Goal: Task Accomplishment & Management: Manage account settings

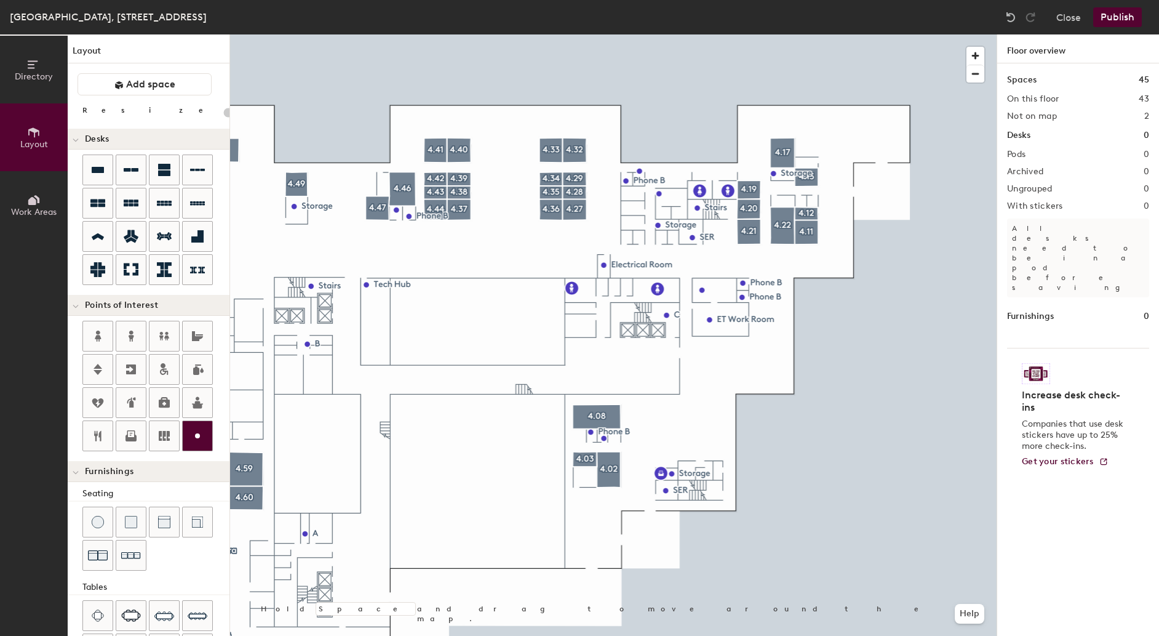
click at [205, 438] on icon at bounding box center [197, 435] width 15 height 15
click at [98, 407] on icon at bounding box center [98, 402] width 12 height 9
click at [202, 441] on icon at bounding box center [197, 435] width 15 height 15
type input "20"
type input "Health Suite"
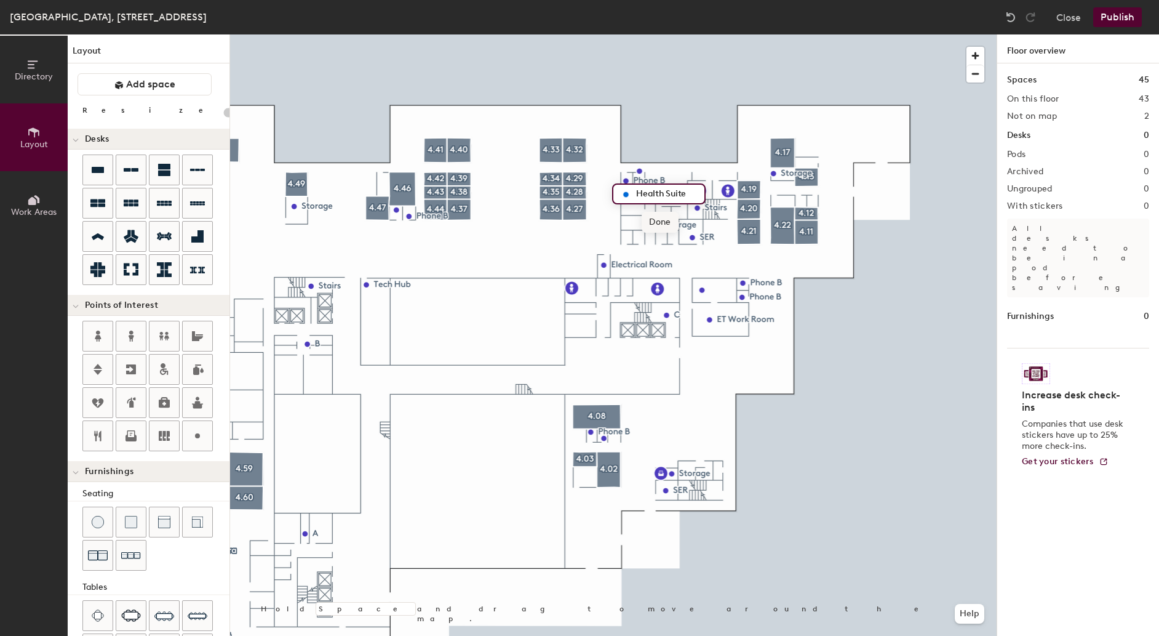
click at [658, 221] on span "Done" at bounding box center [660, 222] width 36 height 21
click at [193, 440] on icon at bounding box center [197, 435] width 15 height 15
type input "20"
type input "Health Suite"
click at [662, 239] on span "Done" at bounding box center [659, 237] width 36 height 21
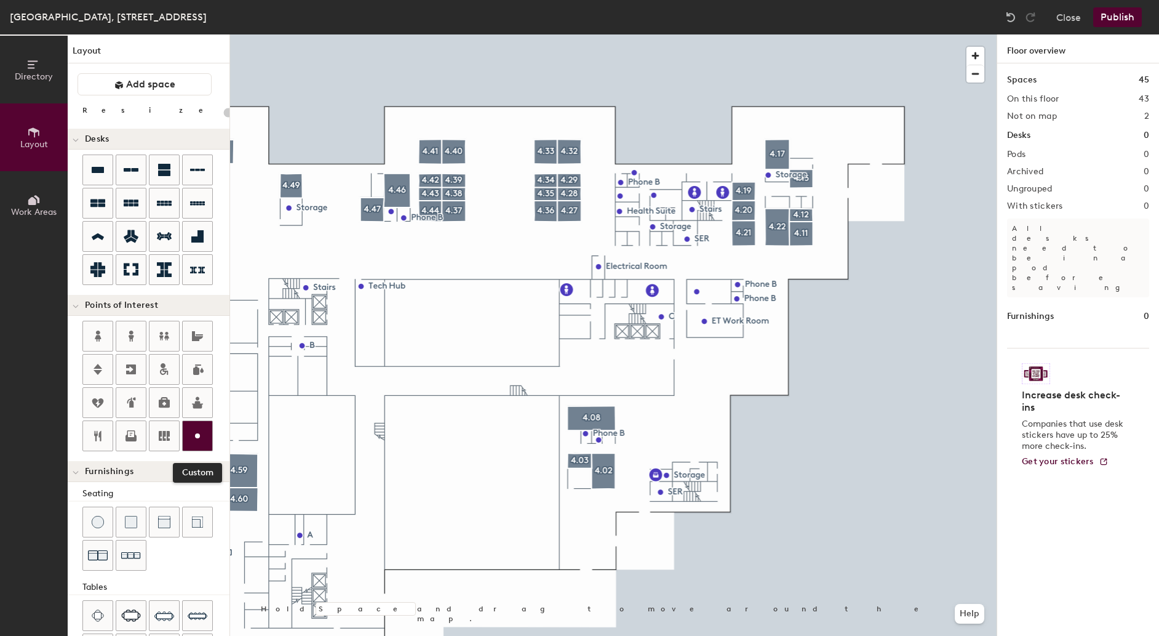
click at [200, 438] on circle at bounding box center [197, 435] width 5 height 5
type input "20"
type input "Health D"
click at [645, 251] on span "Done" at bounding box center [641, 251] width 36 height 21
click at [197, 438] on circle at bounding box center [197, 435] width 5 height 5
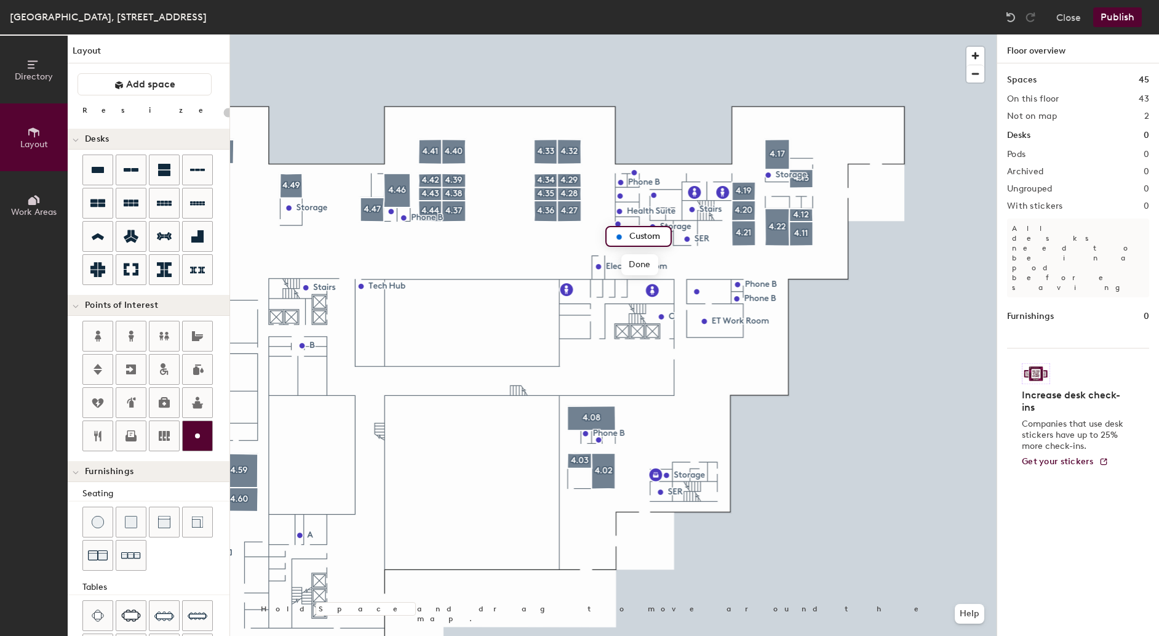
type input "20"
type input "Phone B"
click at [637, 266] on span "Done" at bounding box center [639, 264] width 36 height 21
click at [204, 434] on icon at bounding box center [197, 435] width 15 height 15
type input "20"
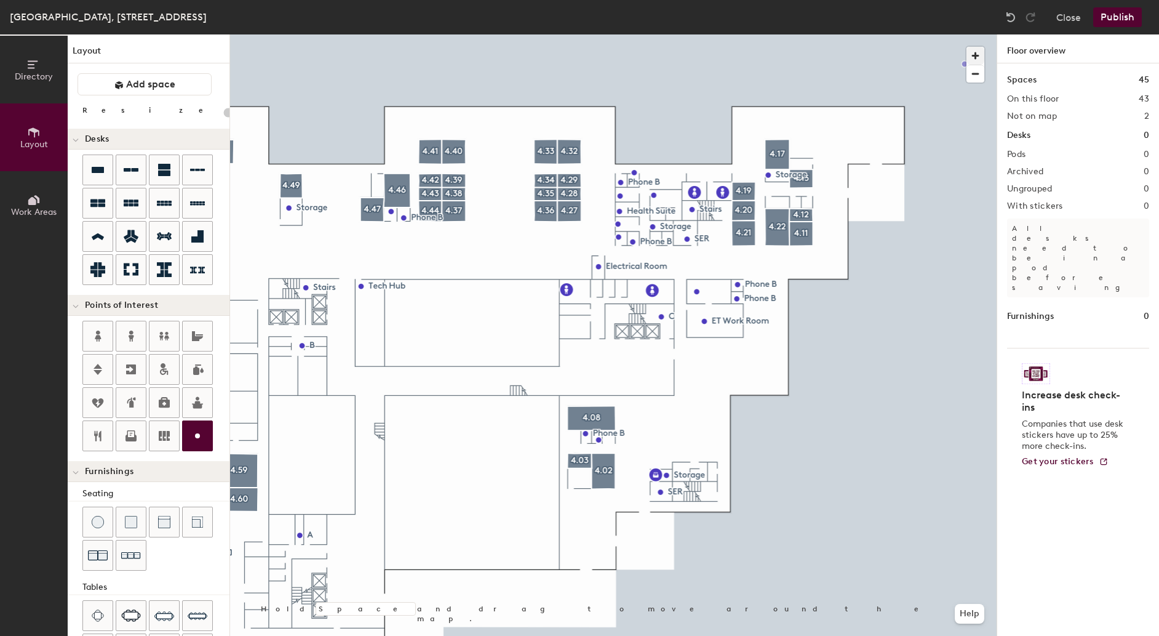
click at [974, 50] on span "button" at bounding box center [975, 56] width 18 height 18
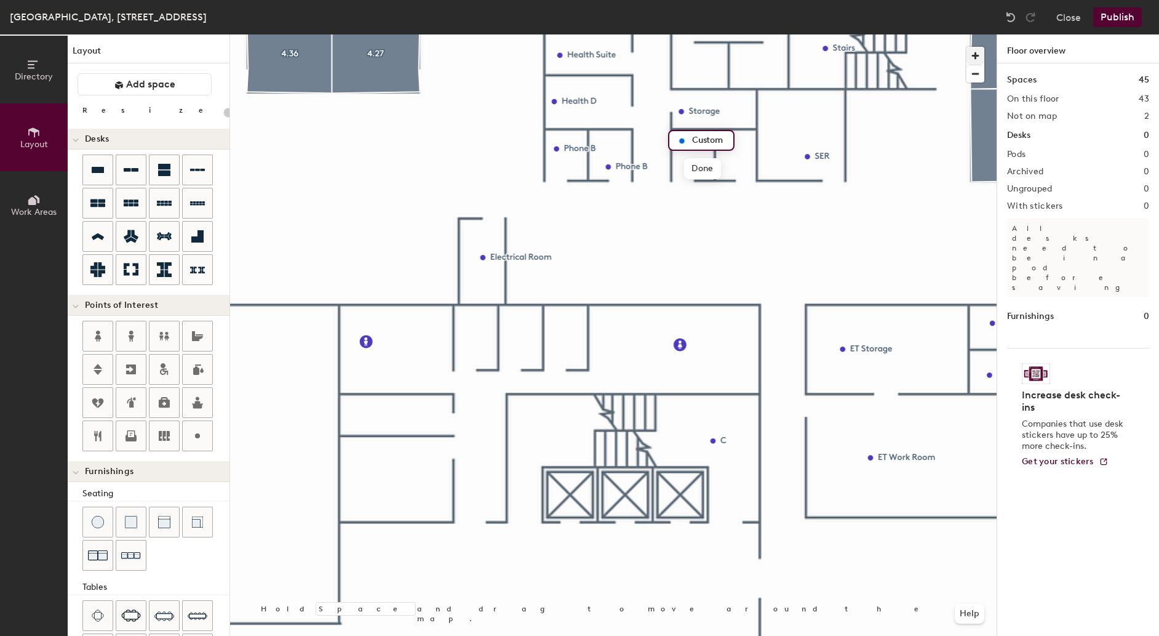
type input "20"
type input "Phone B"
click at [709, 165] on span "Done" at bounding box center [702, 168] width 36 height 21
click at [207, 434] on div at bounding box center [198, 436] width 30 height 30
type input "20"
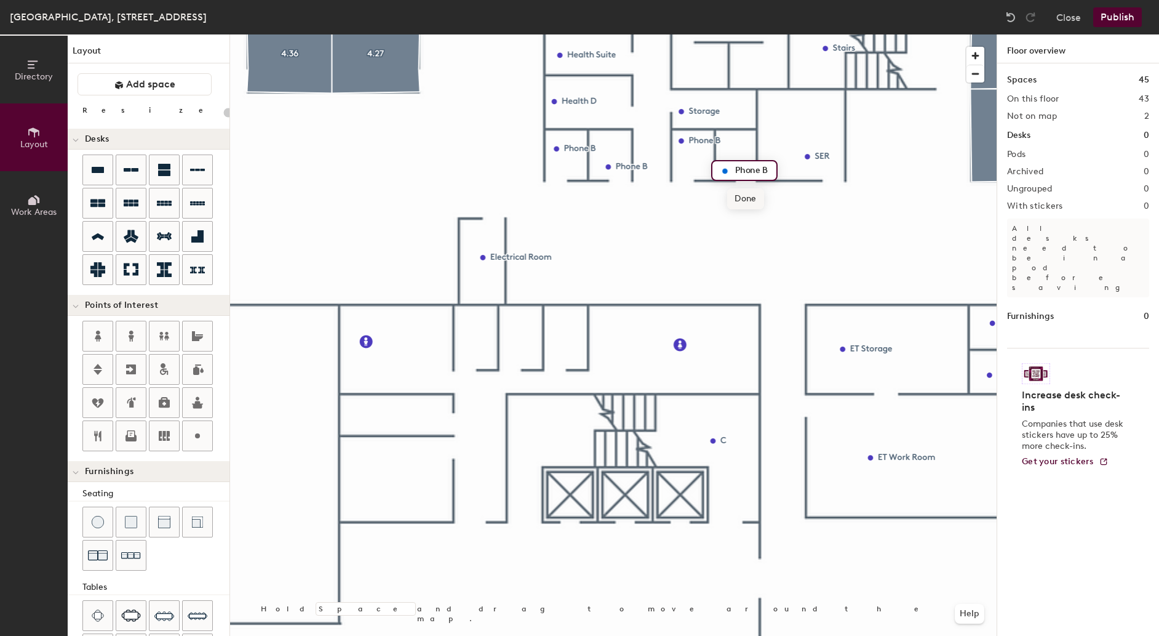
type input "Phone B"
click at [746, 204] on span "Done" at bounding box center [745, 198] width 36 height 21
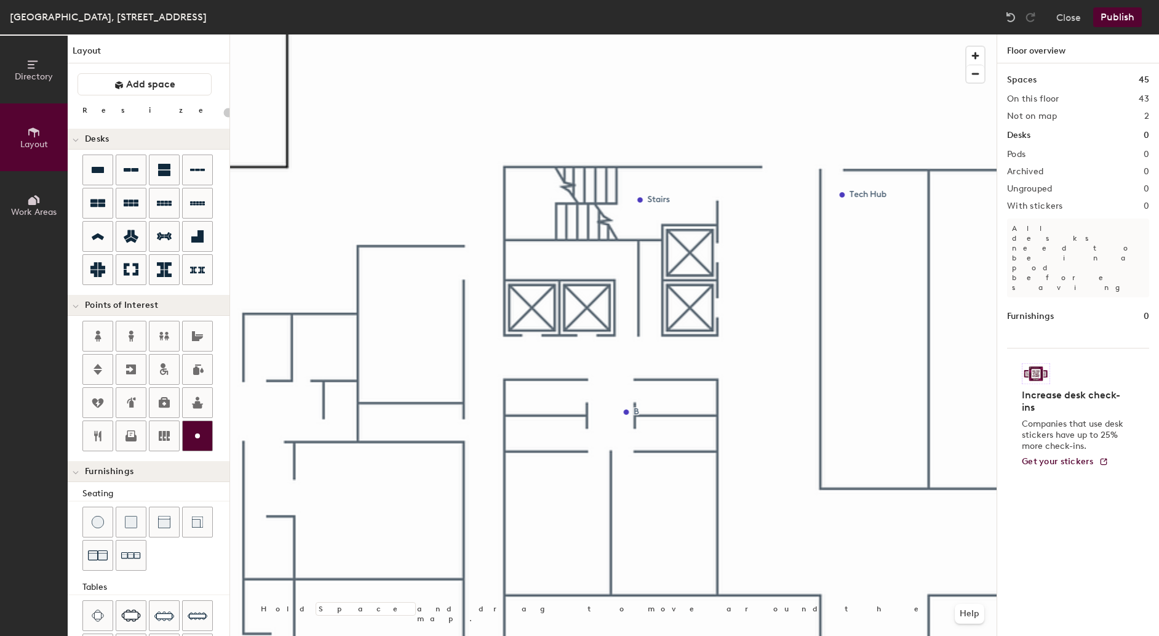
click at [199, 438] on circle at bounding box center [197, 435] width 5 height 5
type input "20"
type input "MER"
click at [405, 360] on span "Done" at bounding box center [415, 359] width 36 height 21
click at [202, 434] on icon at bounding box center [197, 435] width 15 height 15
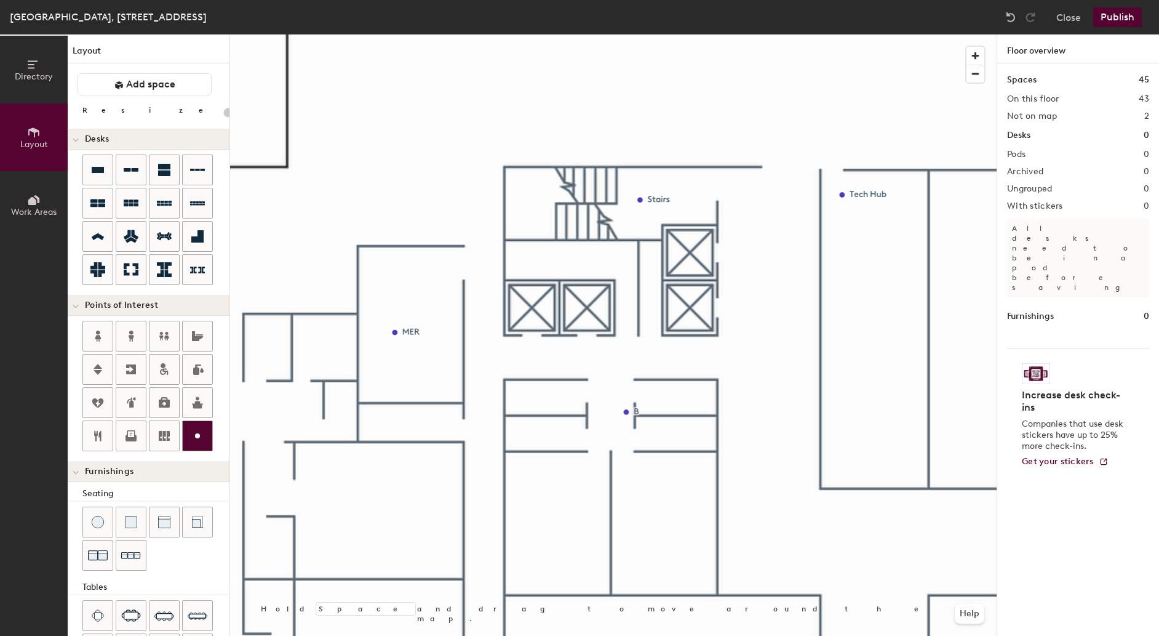
click at [198, 438] on circle at bounding box center [197, 435] width 5 height 5
click at [200, 428] on div at bounding box center [198, 436] width 30 height 30
type input "20"
type input "Storage"
click at [279, 367] on span "Done" at bounding box center [275, 369] width 36 height 21
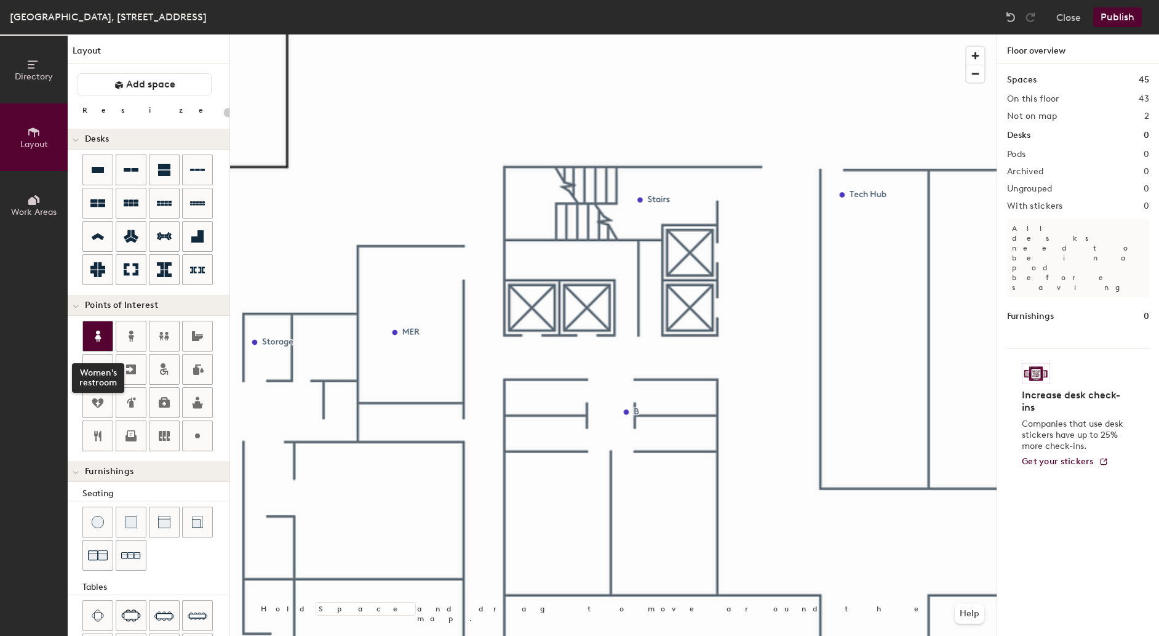
click at [100, 338] on icon at bounding box center [98, 335] width 6 height 11
click at [600, 547] on span "Done" at bounding box center [601, 546] width 36 height 21
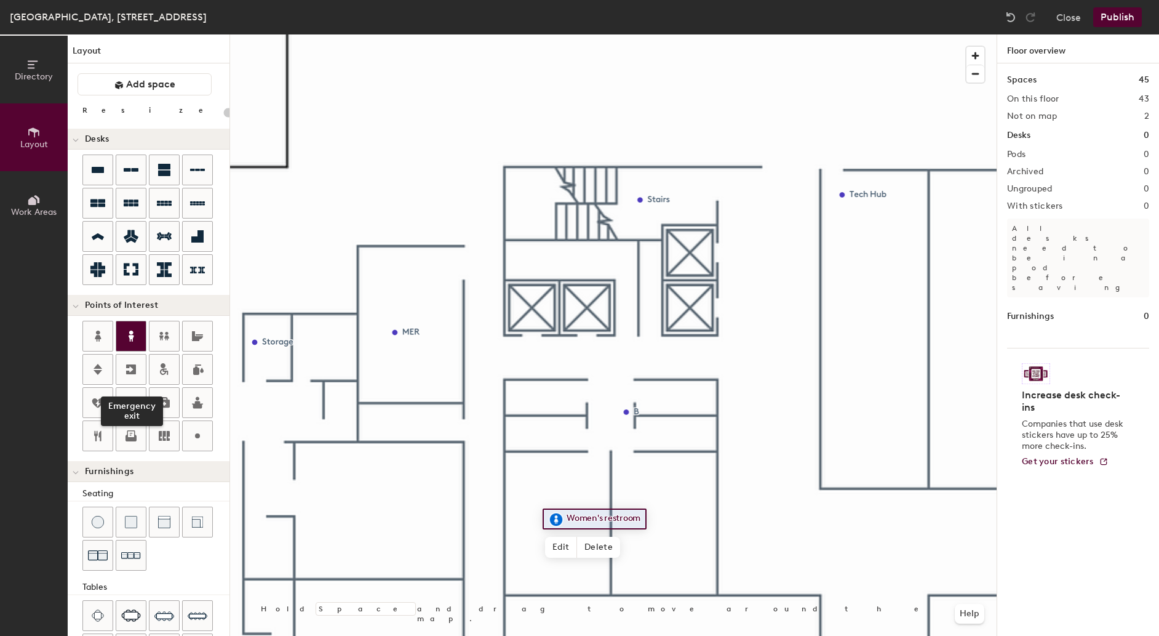
click at [133, 338] on icon at bounding box center [132, 335] width 6 height 11
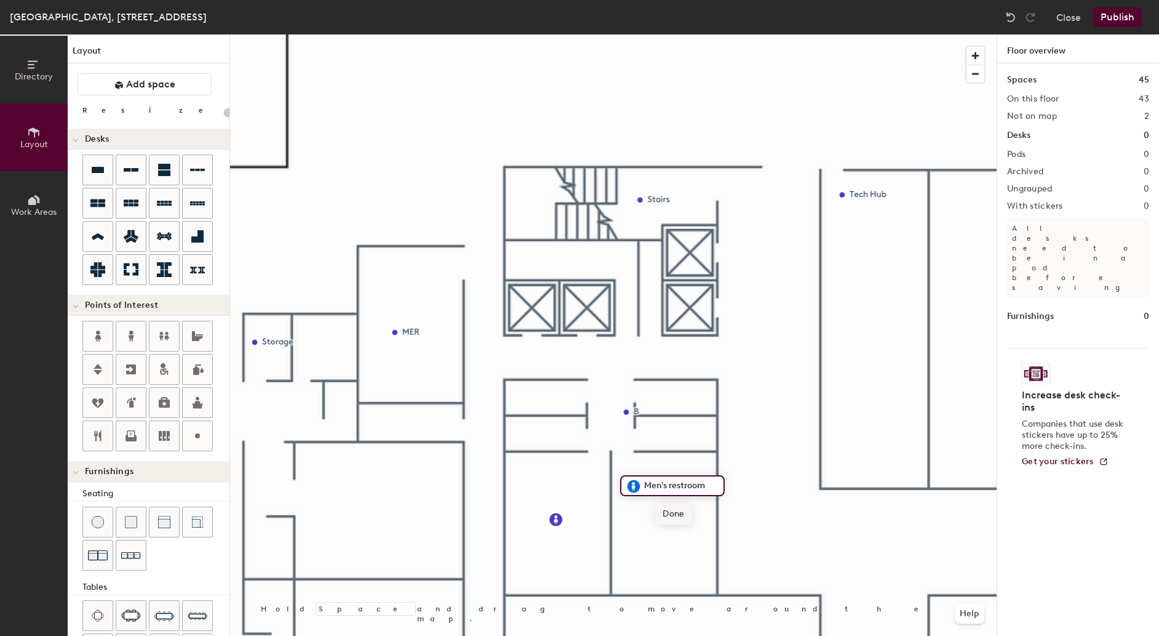
click at [674, 511] on span "Done" at bounding box center [673, 513] width 36 height 21
click at [1116, 20] on button "Publish" at bounding box center [1117, 17] width 49 height 20
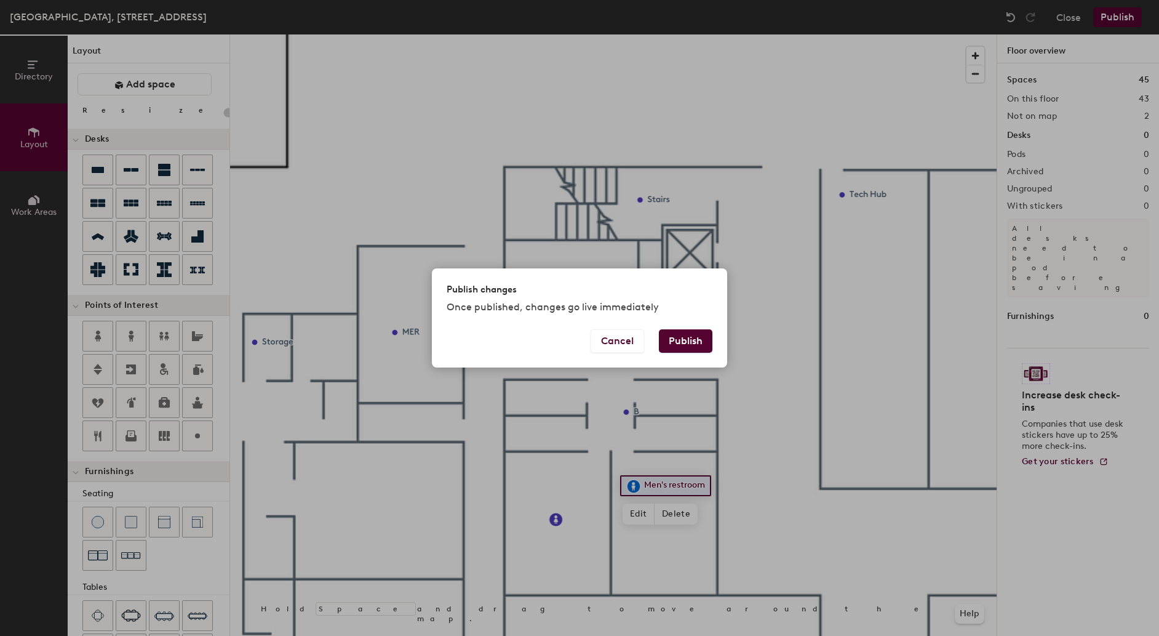
click at [690, 340] on button "Publish" at bounding box center [686, 340] width 54 height 23
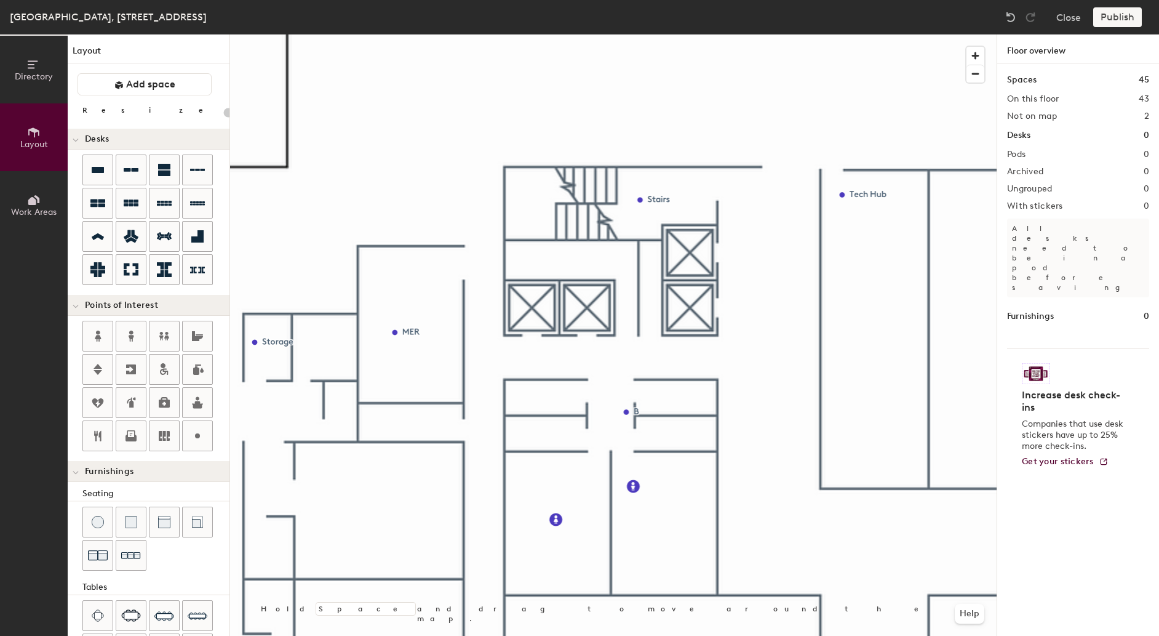
type input "20"
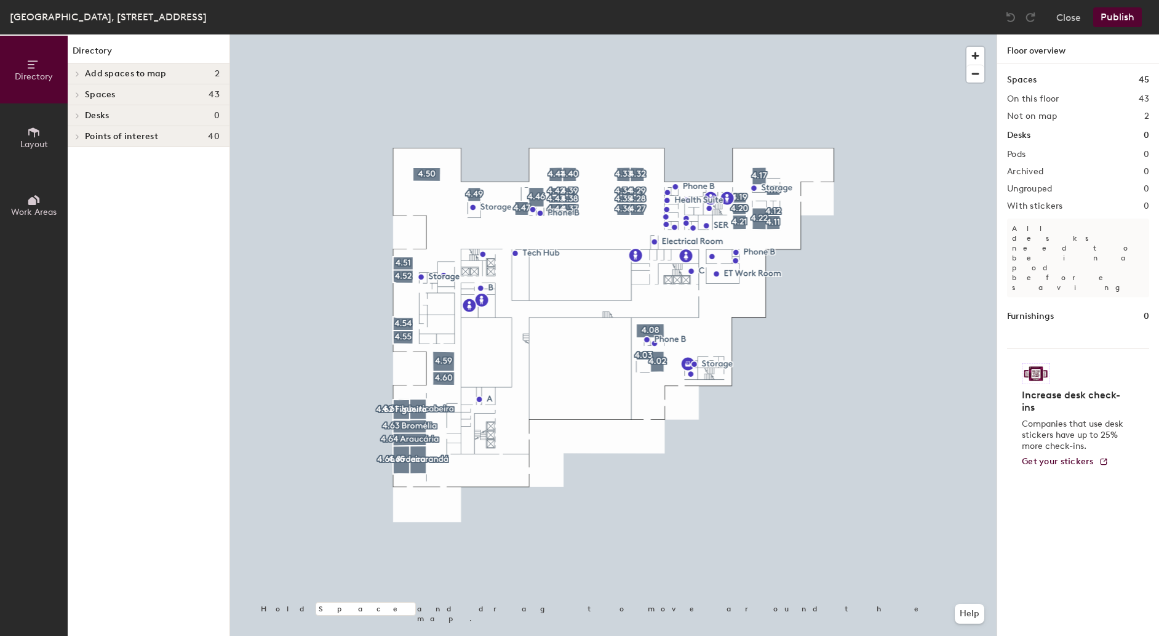
click at [44, 140] on span "Layout" at bounding box center [34, 144] width 28 height 10
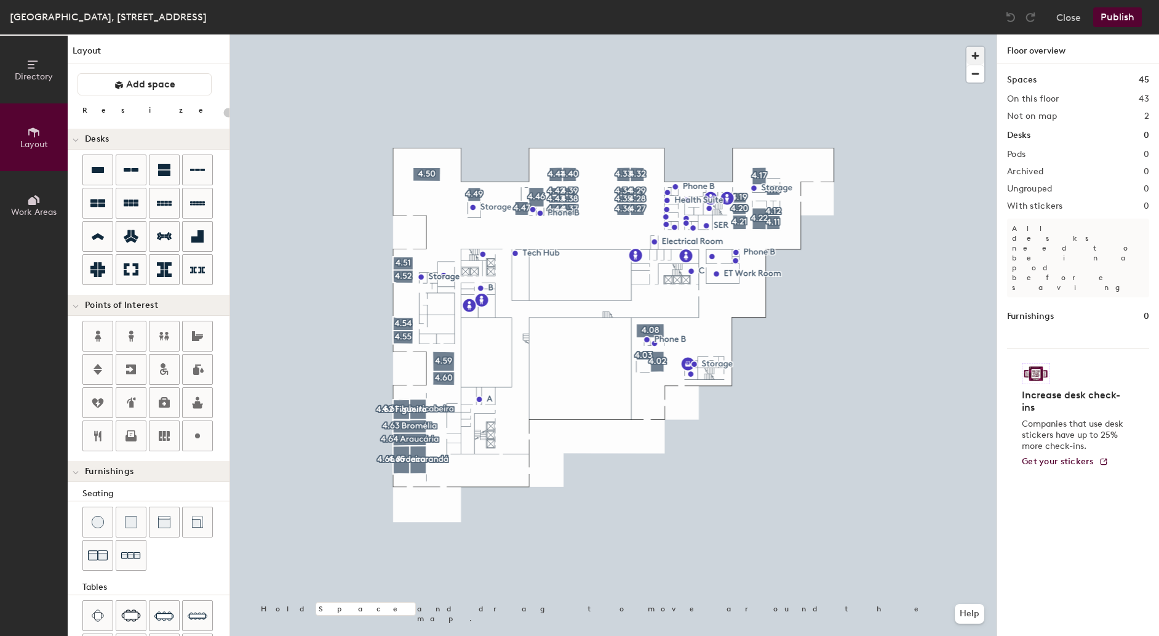
click at [979, 50] on span "button" at bounding box center [975, 56] width 18 height 18
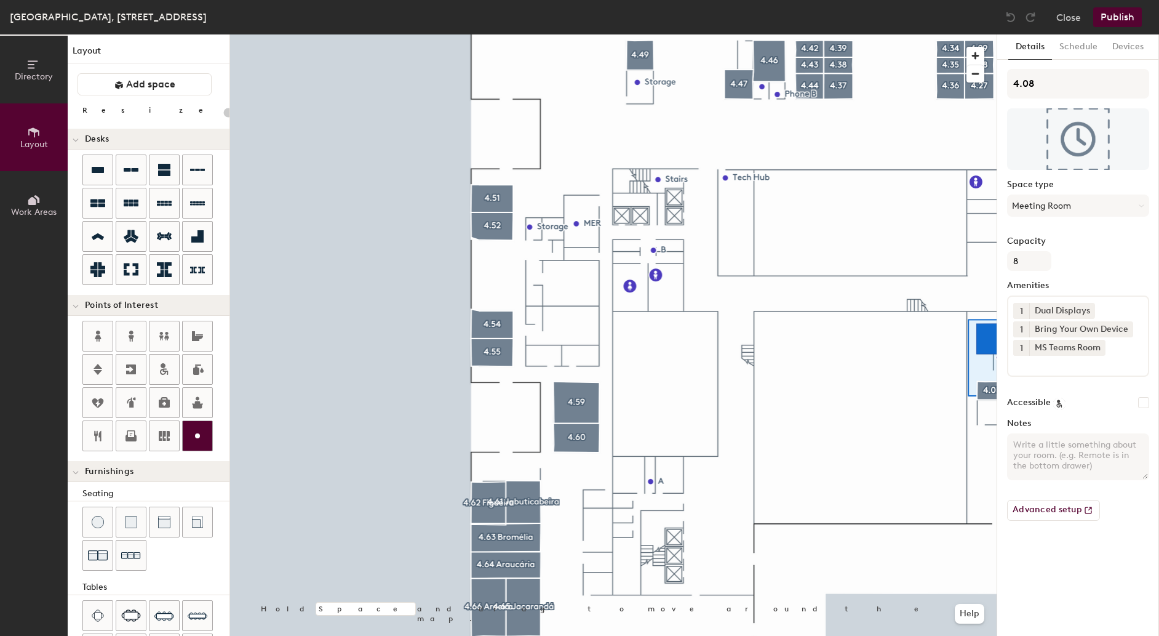
click at [199, 436] on icon at bounding box center [197, 435] width 15 height 15
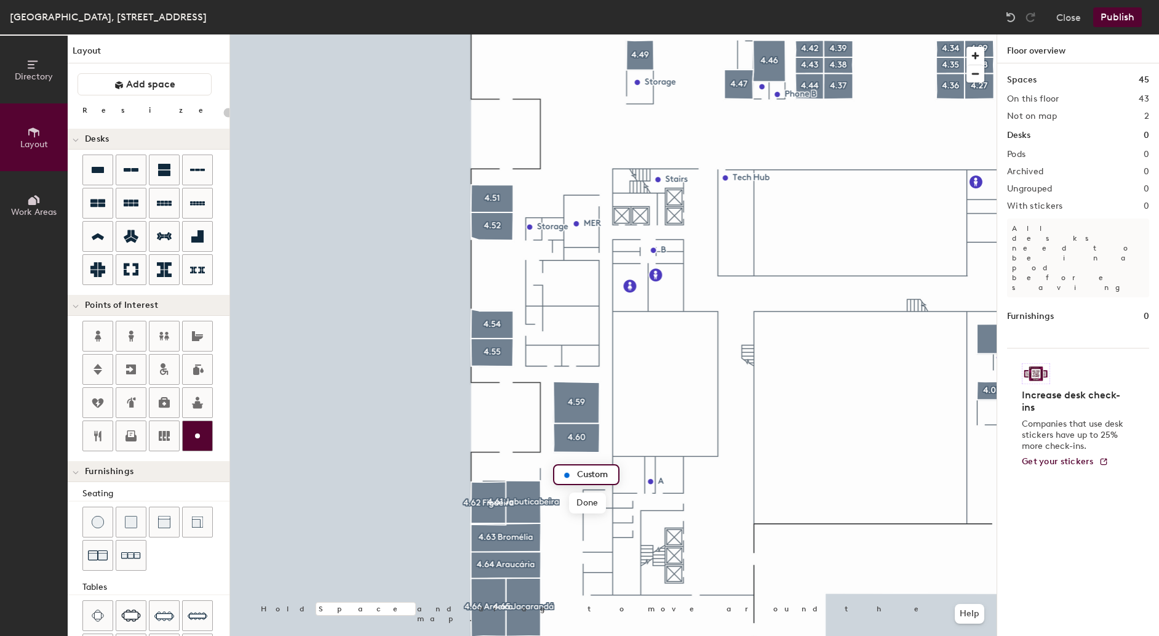
type input "20"
type input "Coffee Point"
click at [600, 503] on span "Done" at bounding box center [601, 502] width 36 height 21
click at [1110, 13] on button "Publish" at bounding box center [1117, 17] width 49 height 20
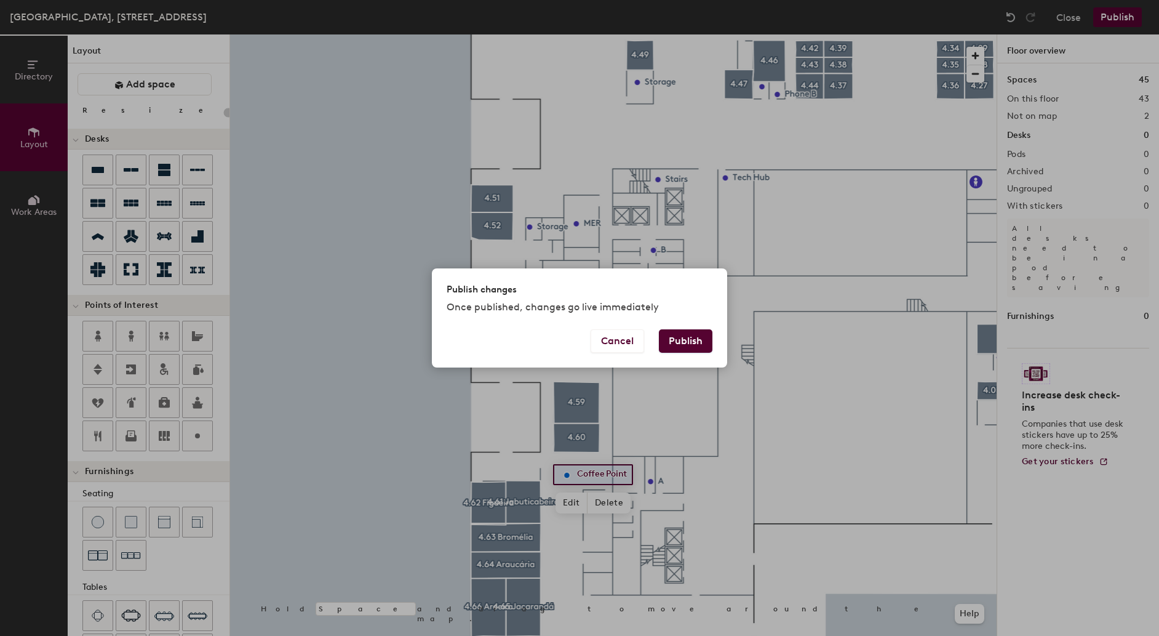
click at [687, 341] on button "Publish" at bounding box center [686, 340] width 54 height 23
type input "20"
